Goal: Task Accomplishment & Management: Complete application form

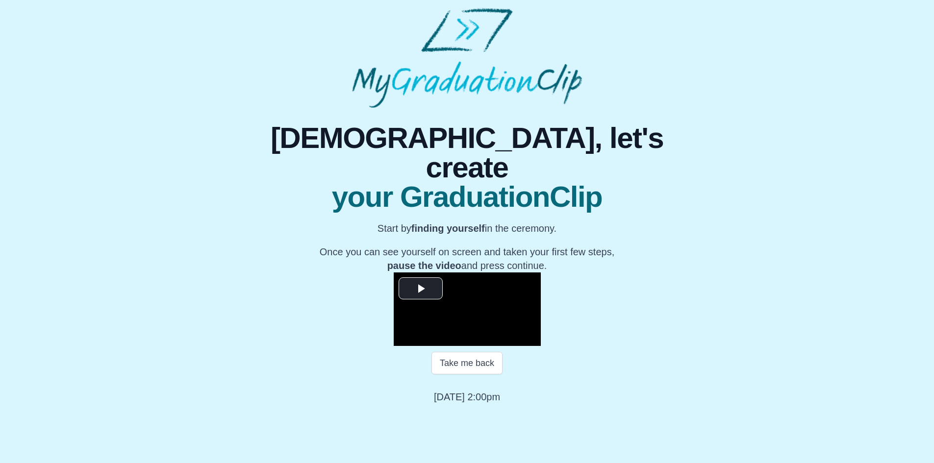
scroll to position [81, 0]
click at [421, 288] on span "Video Player" at bounding box center [421, 288] width 0 height 0
click at [403, 339] on span "Video Player" at bounding box center [403, 339] width 0 height 0
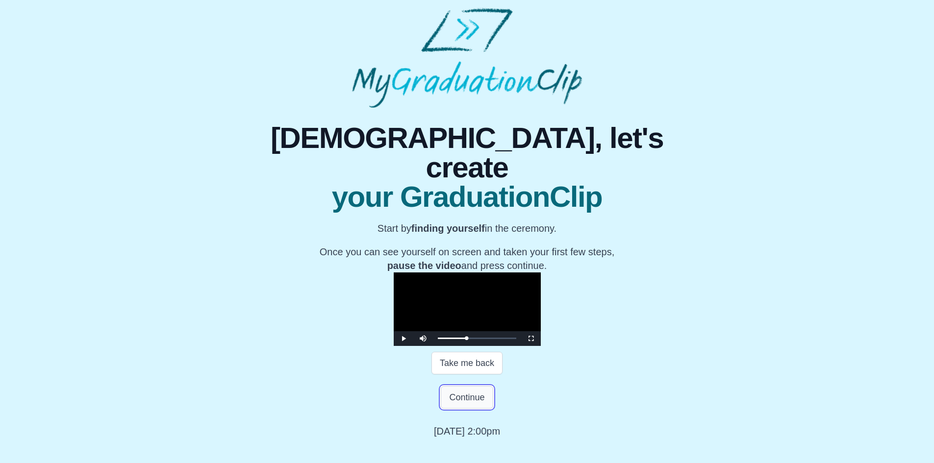
click at [447, 409] on button "Continue" at bounding box center [467, 397] width 52 height 23
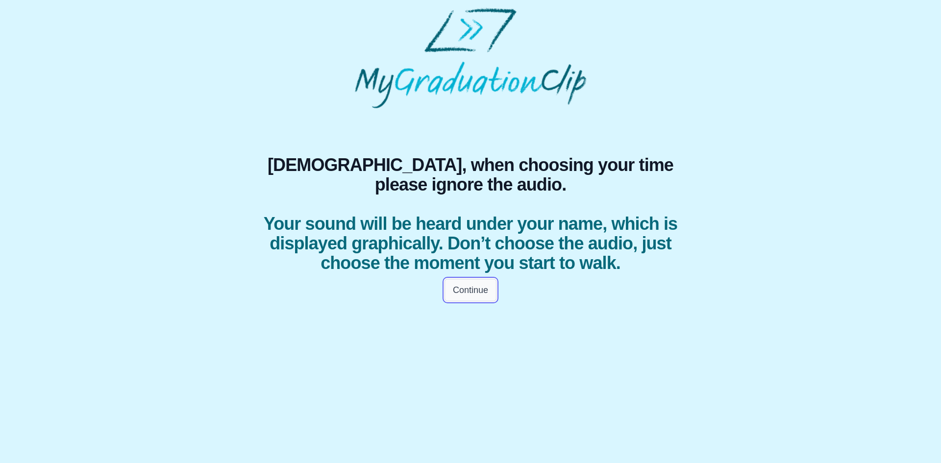
click at [477, 302] on button "Continue" at bounding box center [471, 290] width 52 height 23
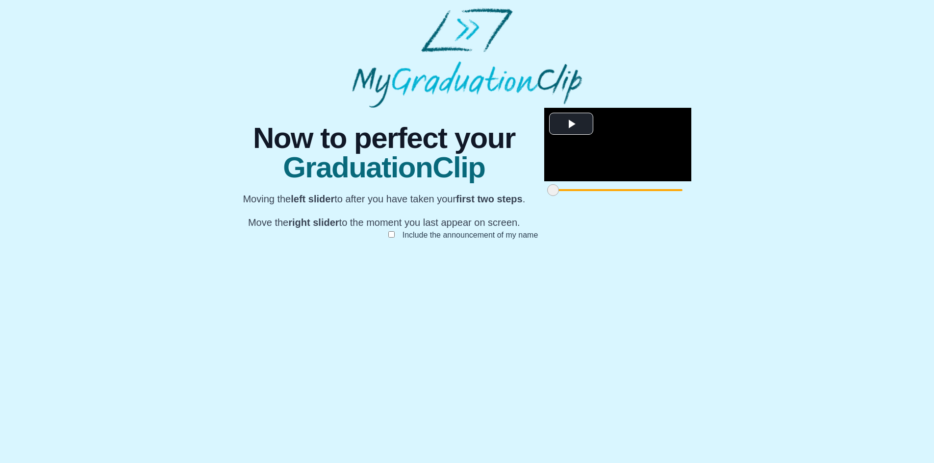
scroll to position [57, 0]
drag, startPoint x: 265, startPoint y: 422, endPoint x: 338, endPoint y: 412, distance: 74.2
click at [613, 196] on span at bounding box center [619, 190] width 12 height 12
drag, startPoint x: 338, startPoint y: 418, endPoint x: 370, endPoint y: 421, distance: 32.0
click at [635, 196] on span at bounding box center [641, 190] width 12 height 12
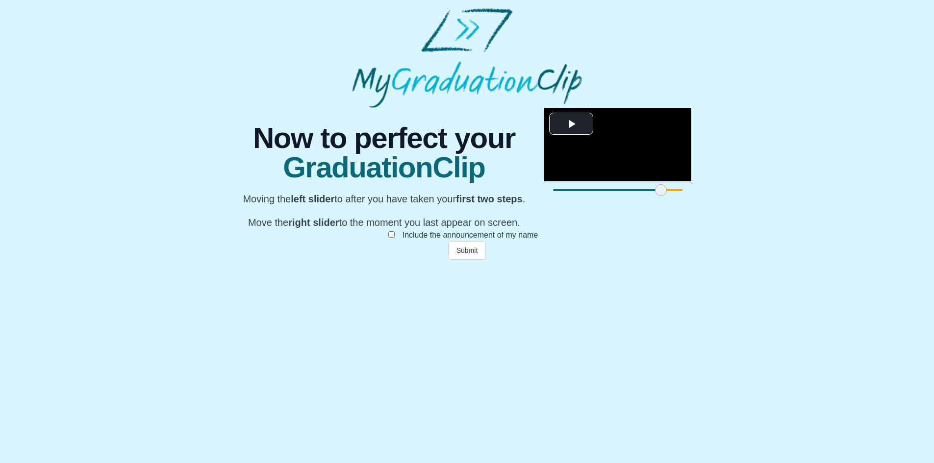
click at [655, 196] on span at bounding box center [661, 190] width 12 height 12
drag, startPoint x: 667, startPoint y: 416, endPoint x: 509, endPoint y: 413, distance: 157.9
click at [883, 196] on span at bounding box center [889, 190] width 12 height 12
drag, startPoint x: 509, startPoint y: 412, endPoint x: 543, endPoint y: 412, distance: 34.3
click at [823, 196] on span at bounding box center [829, 190] width 12 height 12
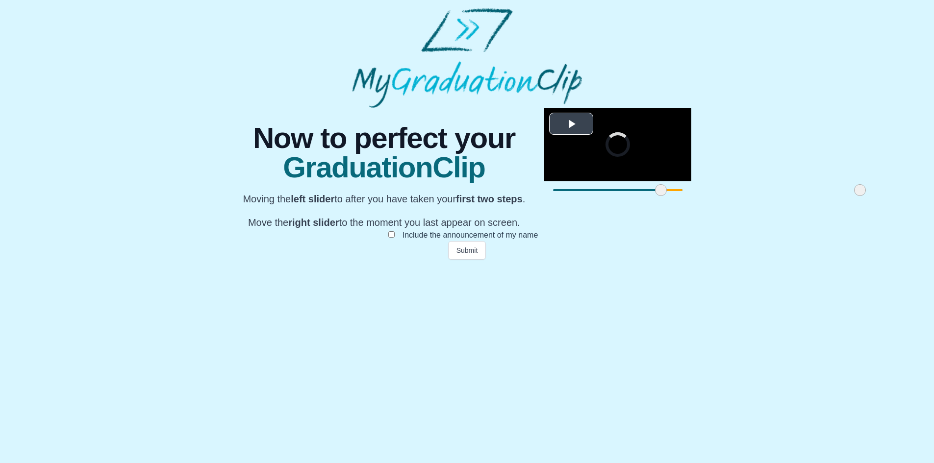
drag, startPoint x: 543, startPoint y: 412, endPoint x: 576, endPoint y: 406, distance: 33.4
click at [576, 199] on div "**********" at bounding box center [617, 153] width 147 height 91
drag, startPoint x: 576, startPoint y: 414, endPoint x: 582, endPoint y: 415, distance: 6.4
click at [863, 196] on span at bounding box center [869, 190] width 12 height 12
click at [462, 260] on button "Submit" at bounding box center [467, 250] width 38 height 19
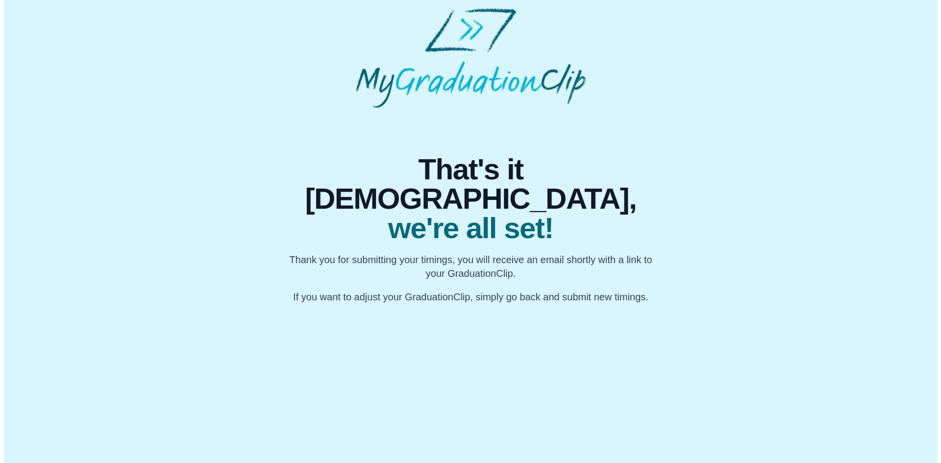
scroll to position [0, 0]
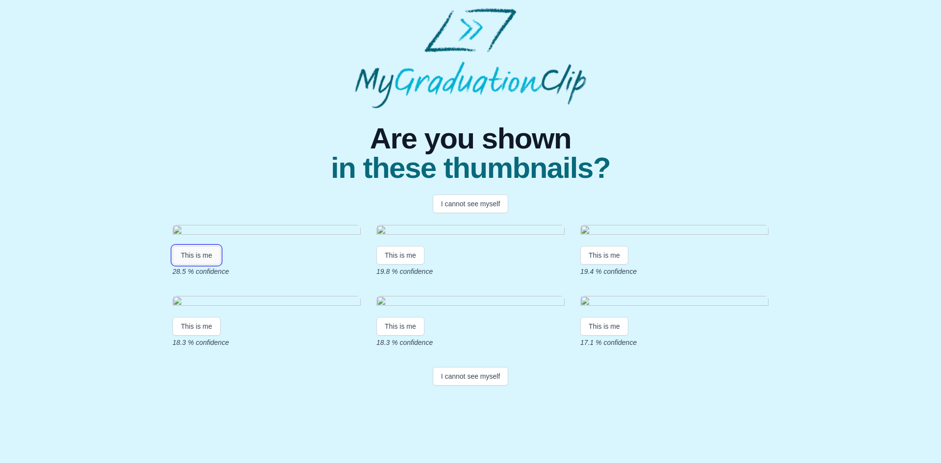
click at [203, 254] on button "This is me" at bounding box center [197, 255] width 48 height 19
